Goal: Information Seeking & Learning: Find specific page/section

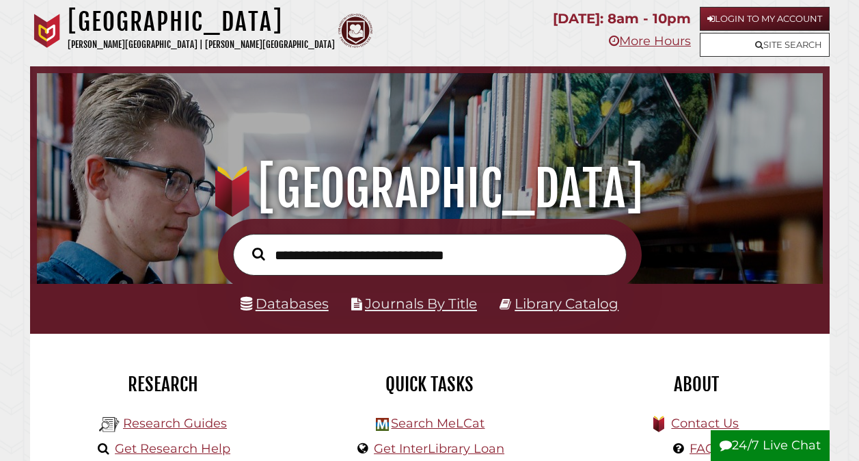
scroll to position [260, 779]
click at [295, 299] on link "Databases" at bounding box center [285, 303] width 88 height 16
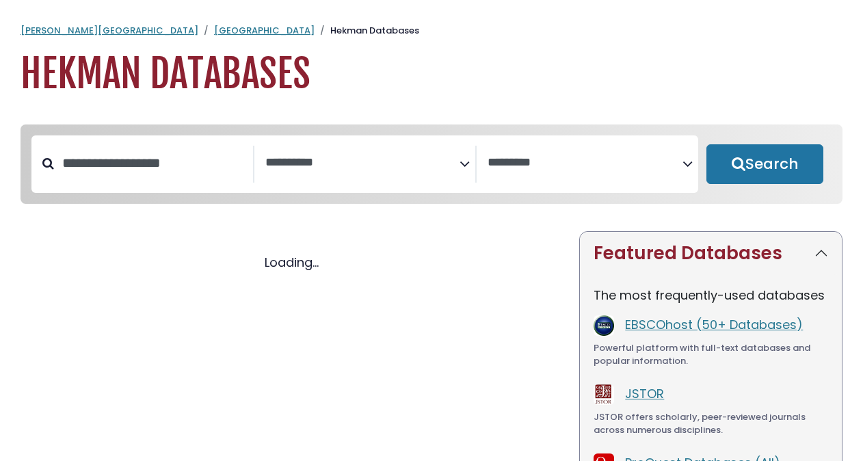
select select "Database Subject Filter"
select select "Database Vendors Filter"
select select "Database Subject Filter"
select select "Database Vendors Filter"
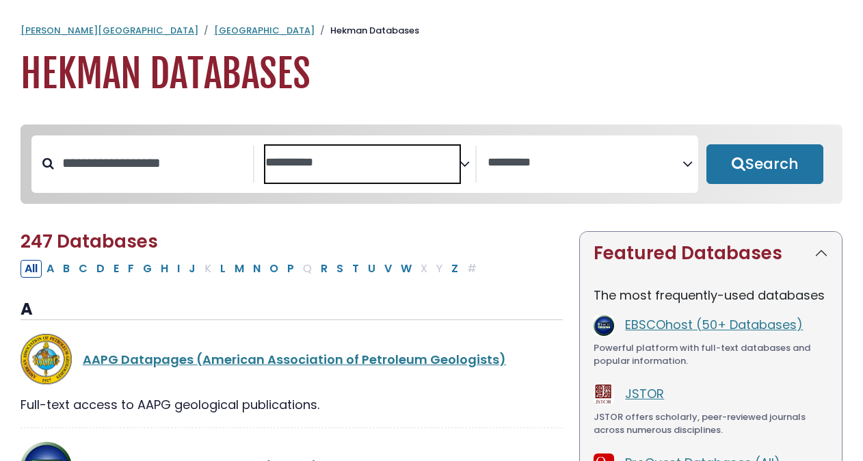
click at [335, 146] on span "Search filters" at bounding box center [362, 164] width 195 height 37
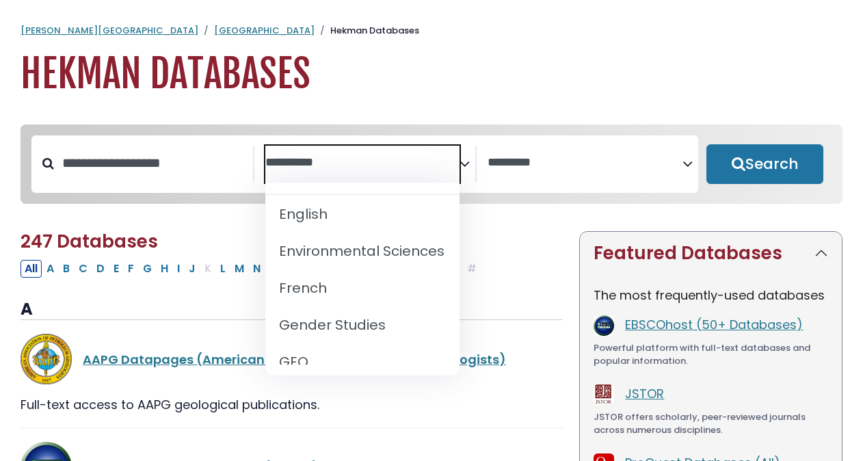
scroll to position [575, 0]
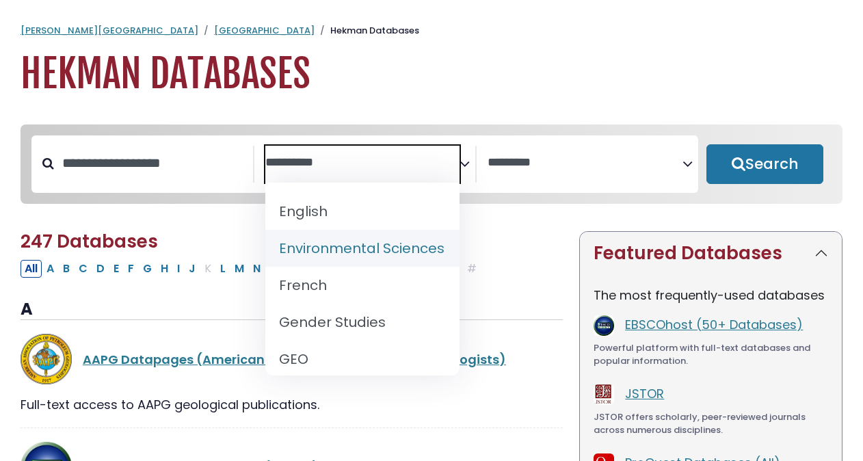
select select "*****"
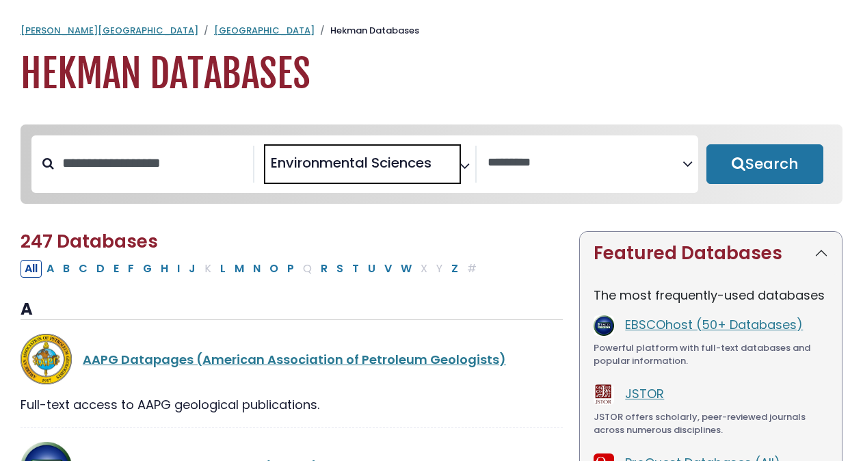
scroll to position [273, 0]
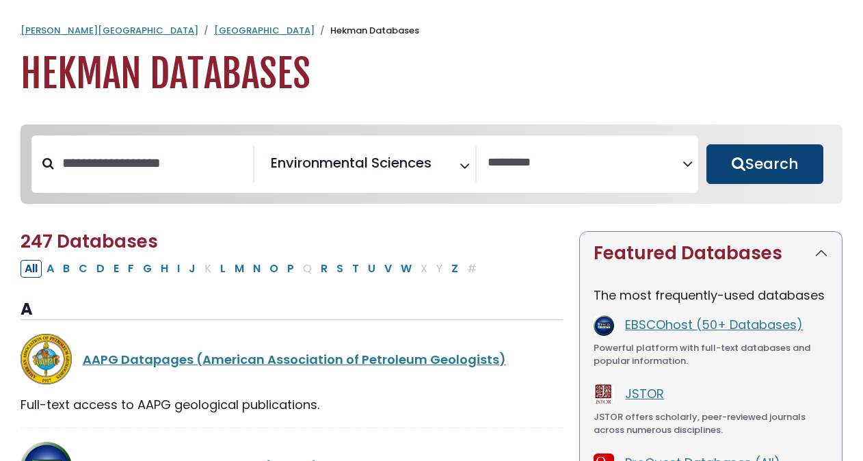
click at [751, 168] on button "Search" at bounding box center [764, 164] width 117 height 40
select select "Database Vendors Filter"
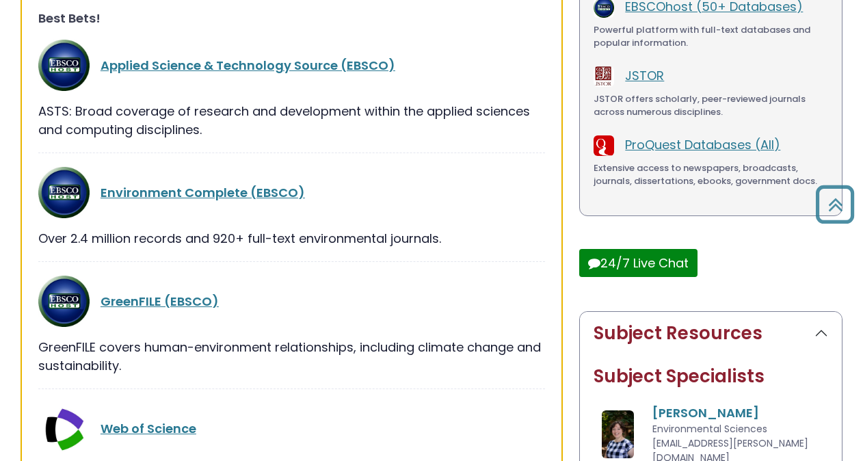
scroll to position [331, 0]
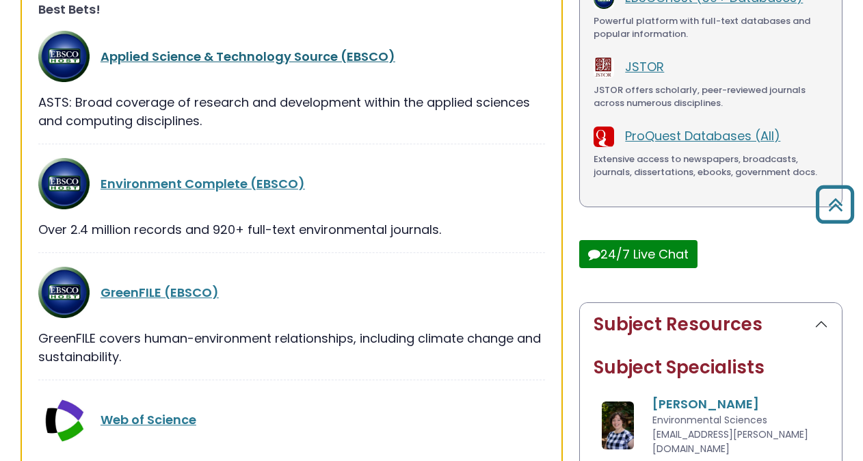
click at [295, 49] on link "Applied Science & Technology Source (EBSCO)" at bounding box center [247, 56] width 295 height 17
